Goal: Find specific page/section: Find specific page/section

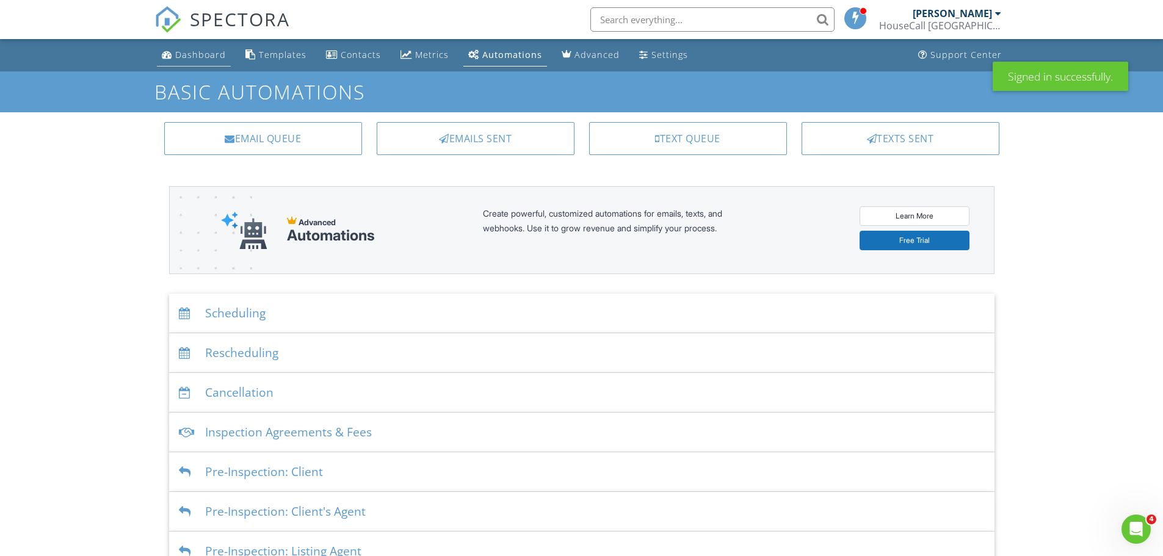
click at [198, 58] on div "Dashboard" at bounding box center [200, 55] width 51 height 12
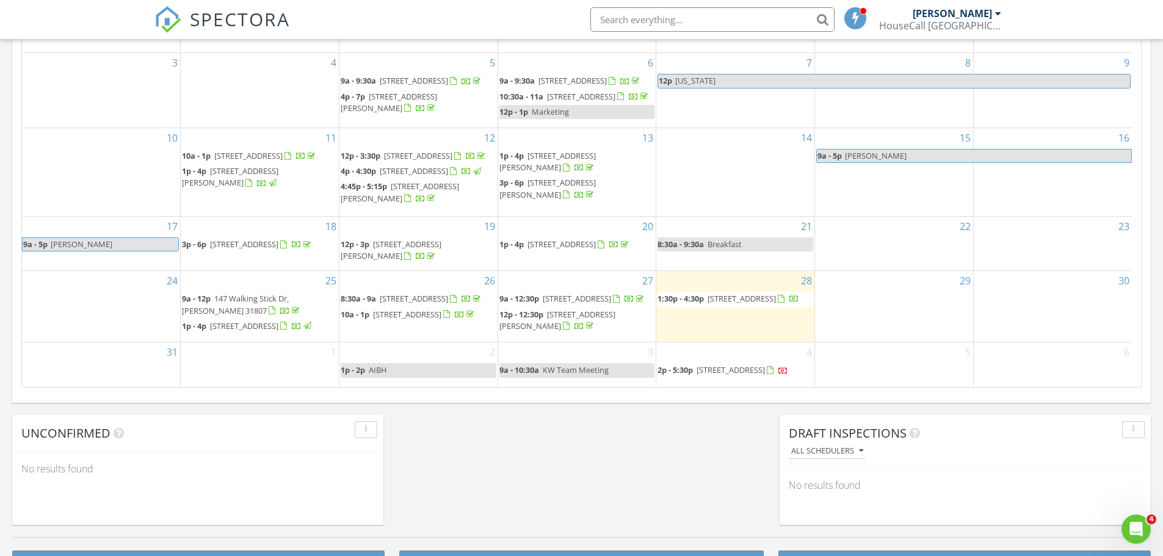
scroll to position [20, 0]
click at [876, 290] on div "29" at bounding box center [894, 306] width 158 height 71
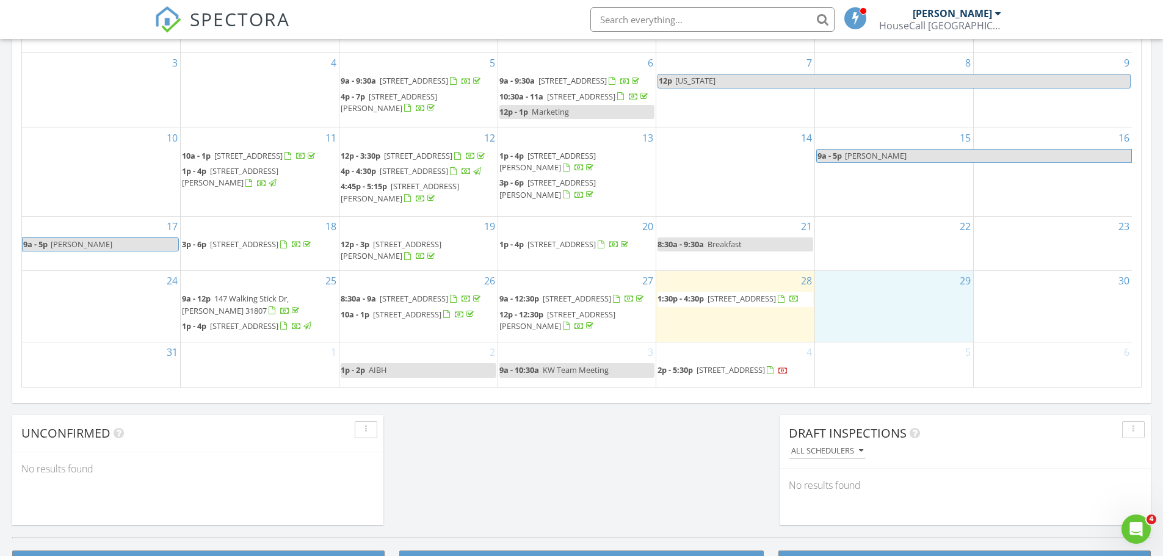
click at [916, 16] on div "[PERSON_NAME]" at bounding box center [952, 13] width 79 height 12
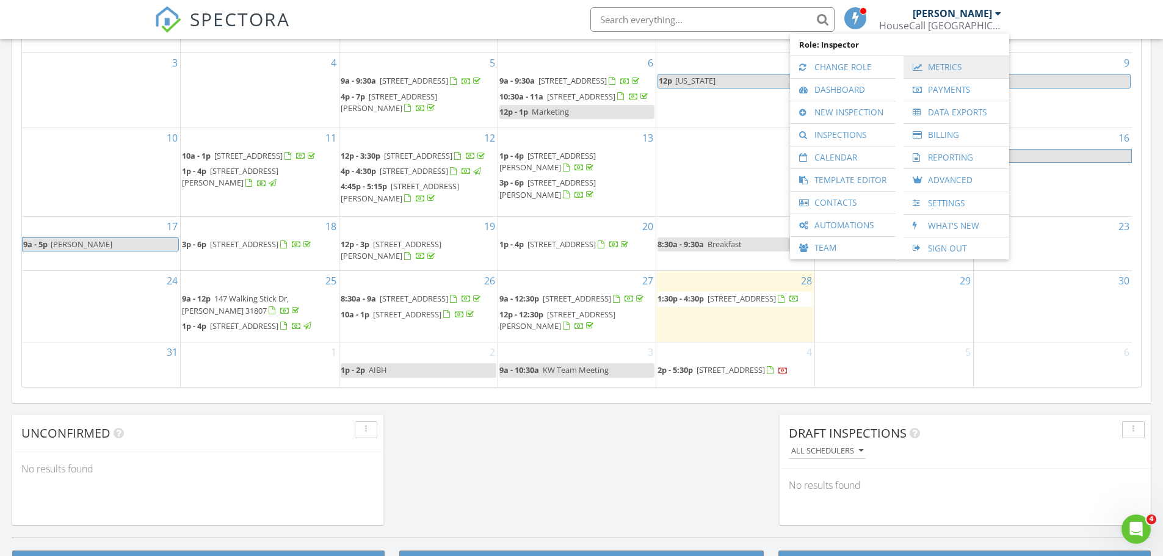
click at [918, 76] on link "Metrics" at bounding box center [956, 67] width 93 height 22
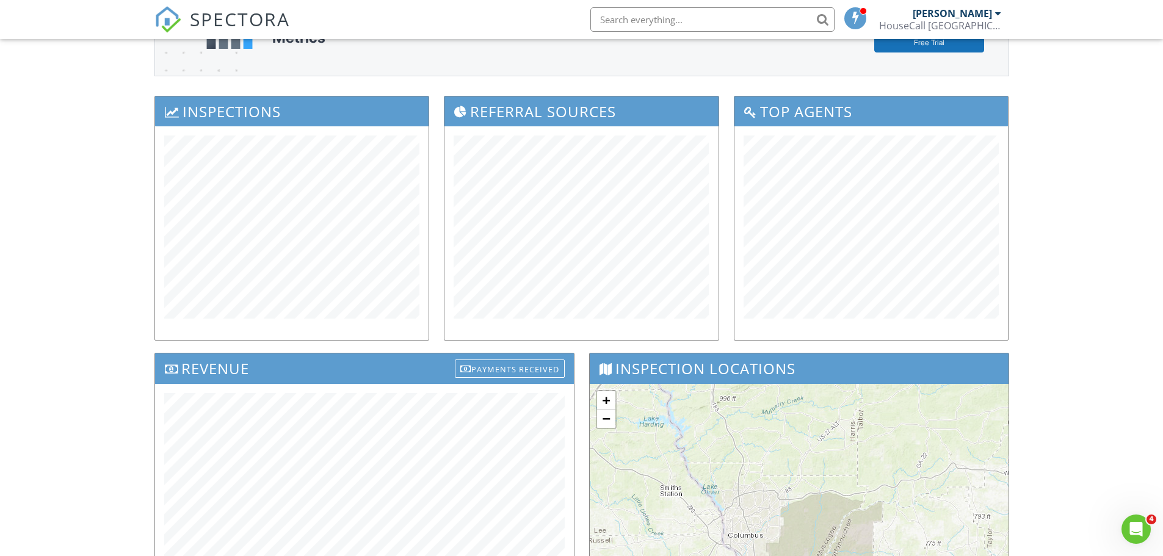
scroll to position [183, 0]
